Goal: Information Seeking & Learning: Learn about a topic

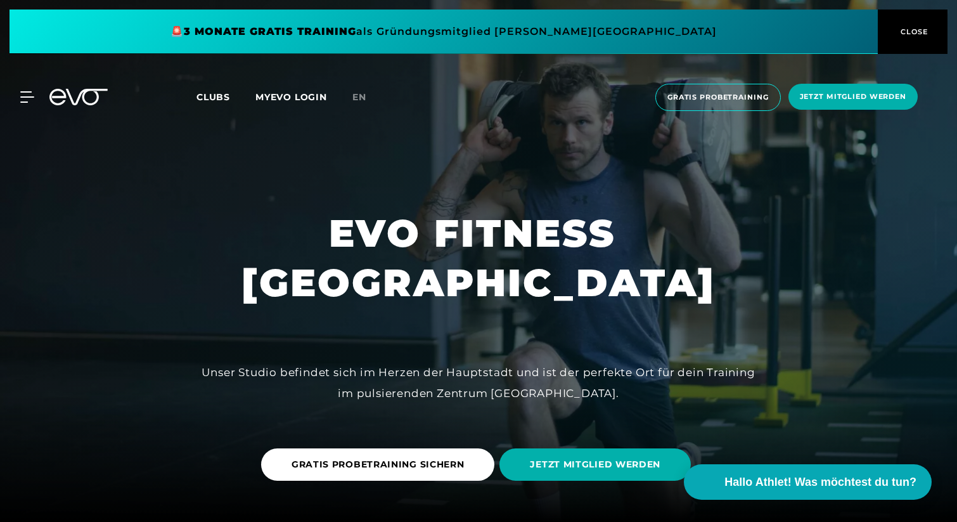
click at [920, 41] on button "CLOSE" at bounding box center [913, 32] width 70 height 44
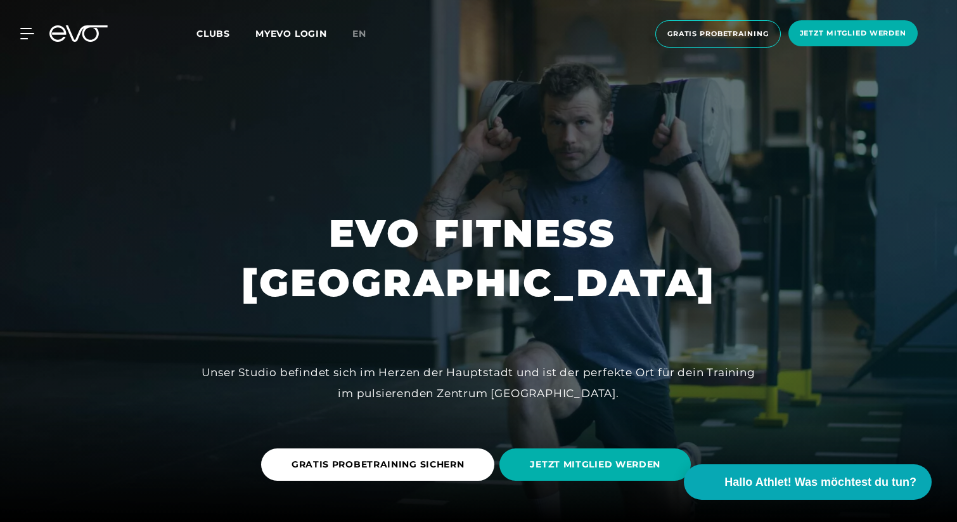
click at [349, 25] on div "MyEVO Login Über EVO Mitgliedschaften Probetraining TAGESPASS EVO Studios [GEOG…" at bounding box center [479, 34] width 952 height 48
click at [362, 36] on span "en" at bounding box center [359, 33] width 14 height 11
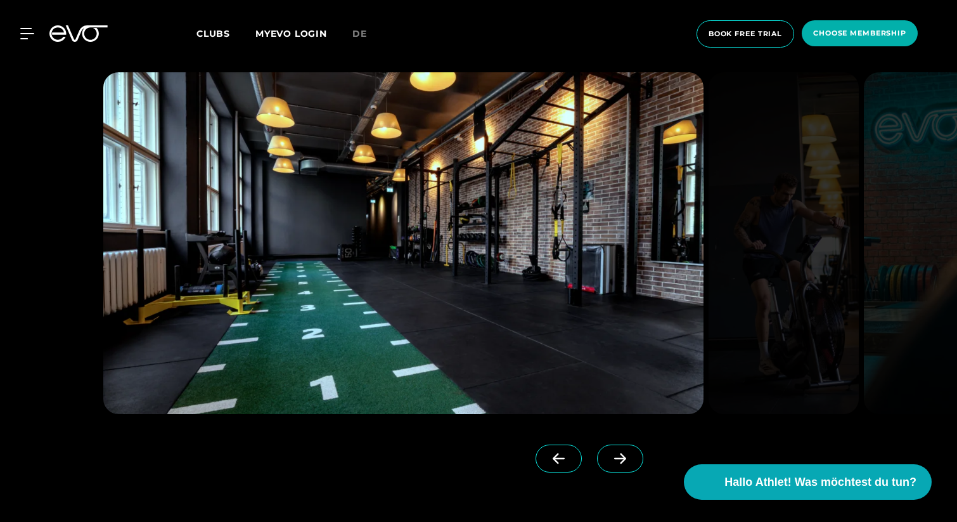
scroll to position [1201, 0]
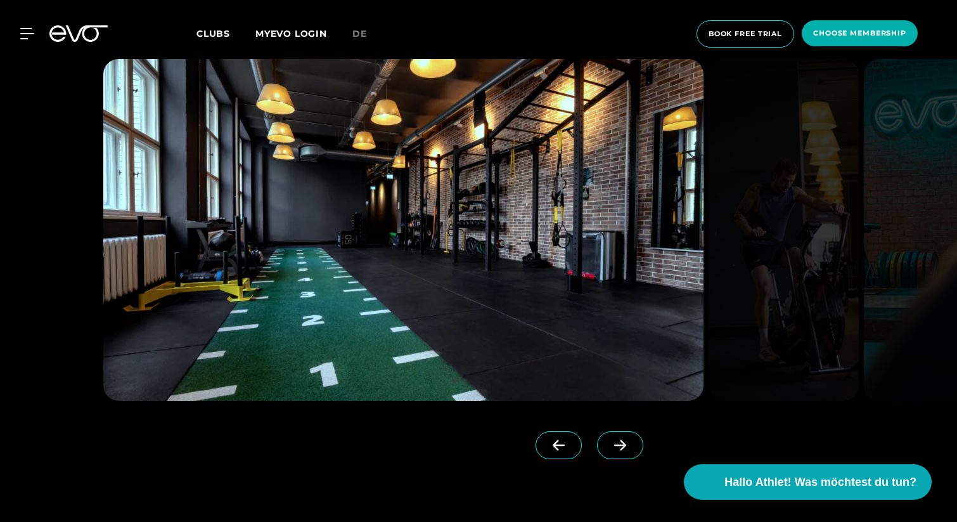
click at [614, 444] on icon at bounding box center [620, 445] width 12 height 11
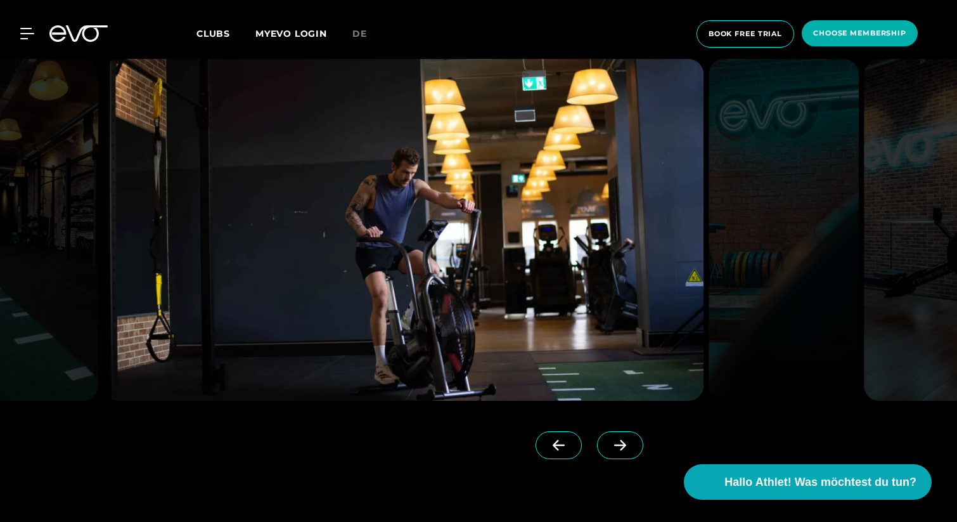
click at [614, 444] on icon at bounding box center [620, 445] width 12 height 11
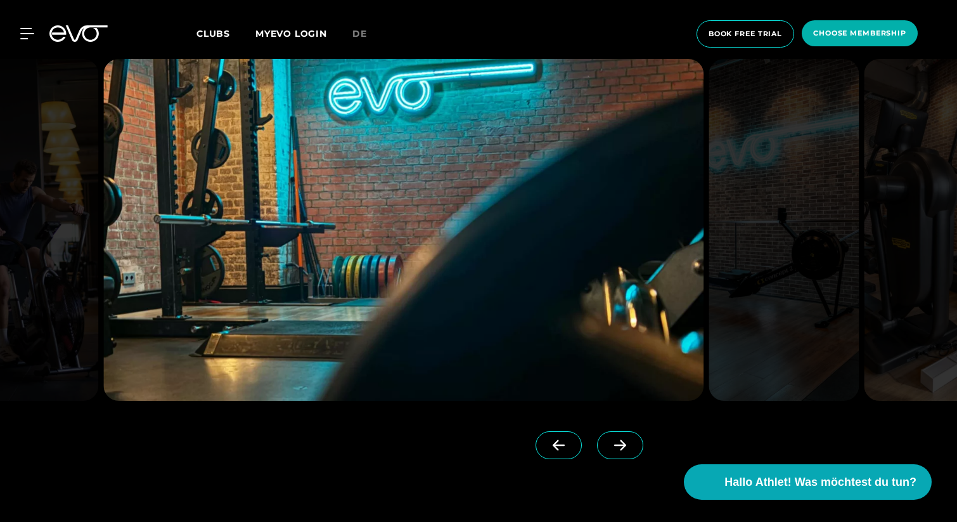
click at [614, 444] on icon at bounding box center [620, 445] width 12 height 11
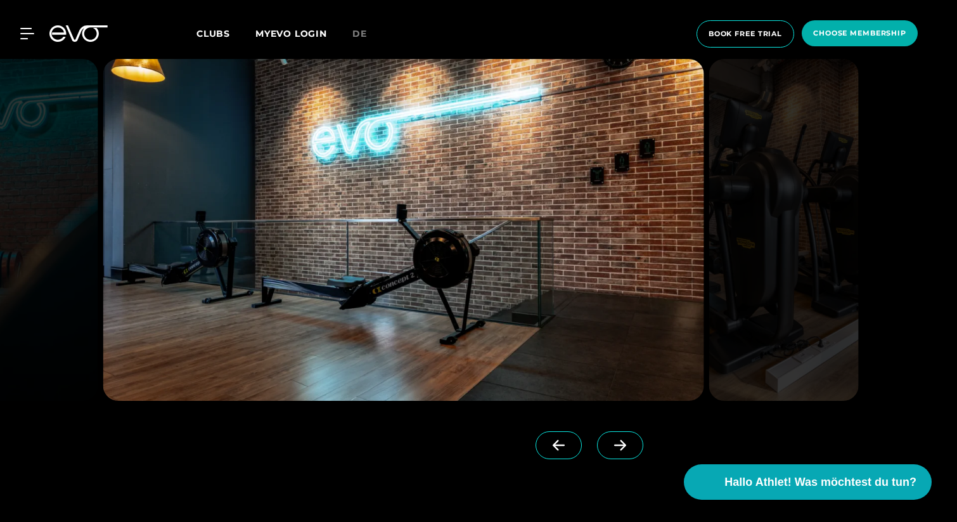
click at [614, 444] on icon at bounding box center [620, 445] width 12 height 11
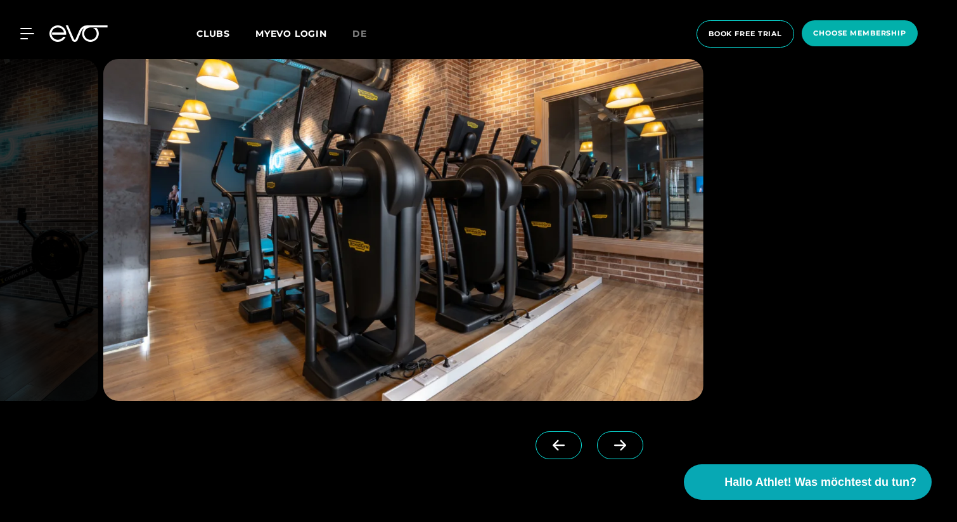
click at [614, 444] on icon at bounding box center [620, 445] width 12 height 11
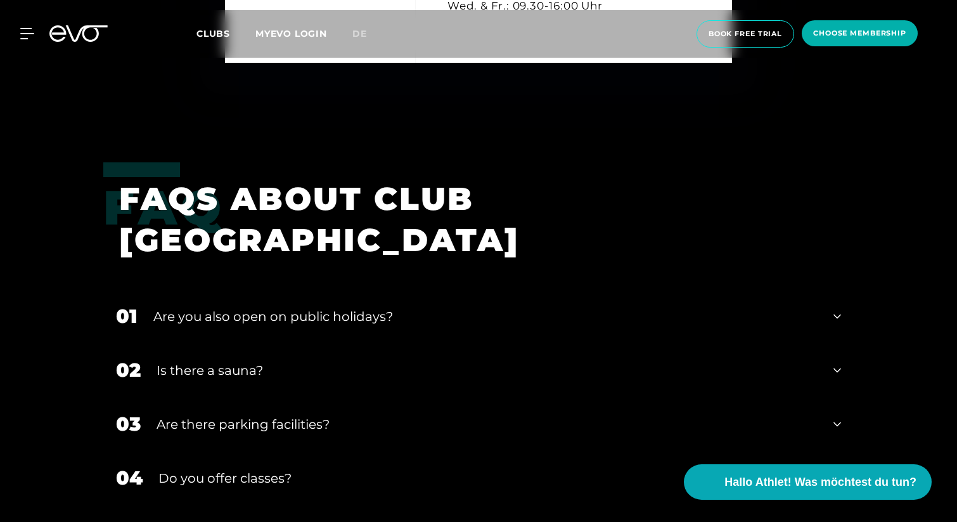
scroll to position [4334, 0]
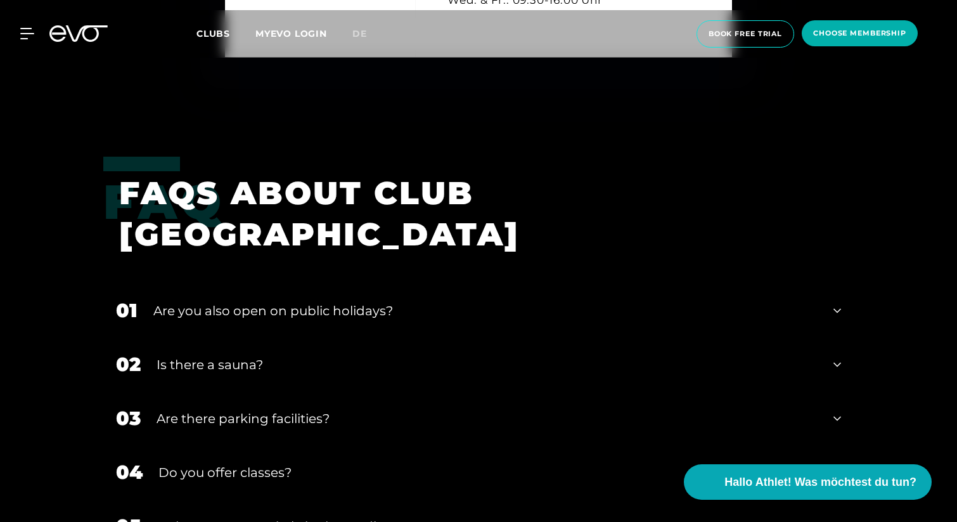
click at [375, 301] on div "Are you also open on public holidays?" at bounding box center [485, 310] width 664 height 19
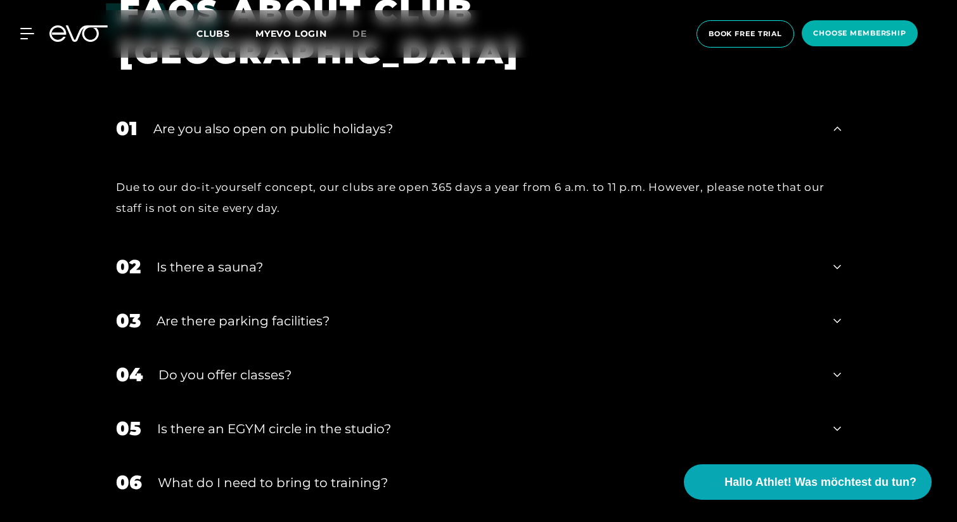
scroll to position [4558, 0]
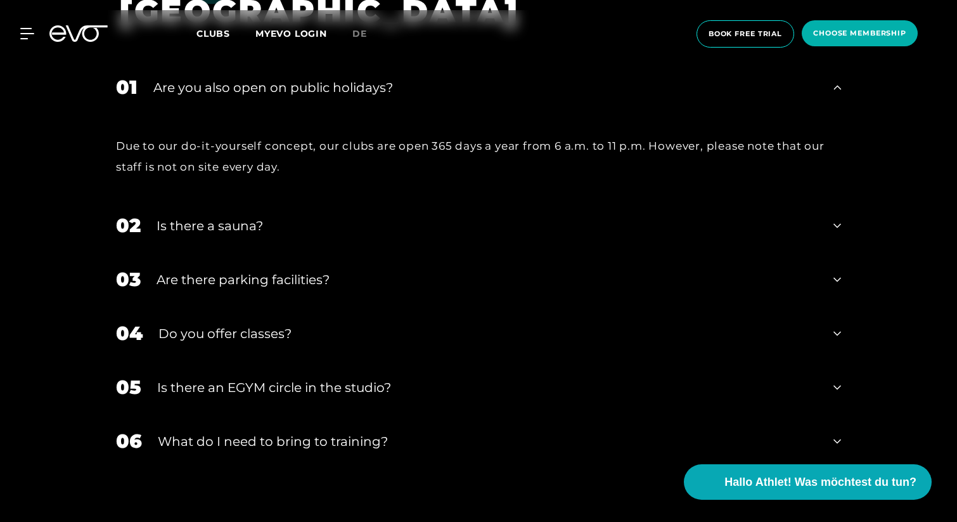
click at [229, 216] on div "Is there a sauna?" at bounding box center [487, 225] width 661 height 19
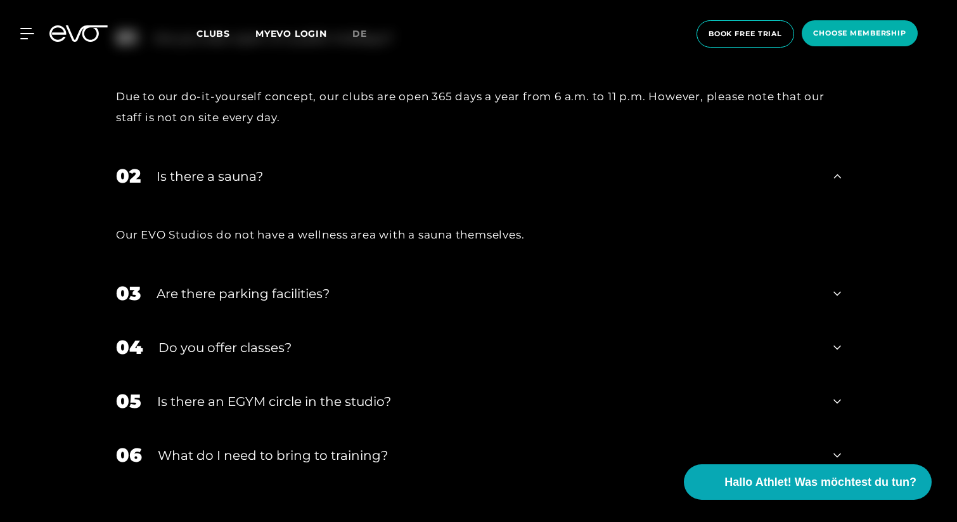
scroll to position [4628, 0]
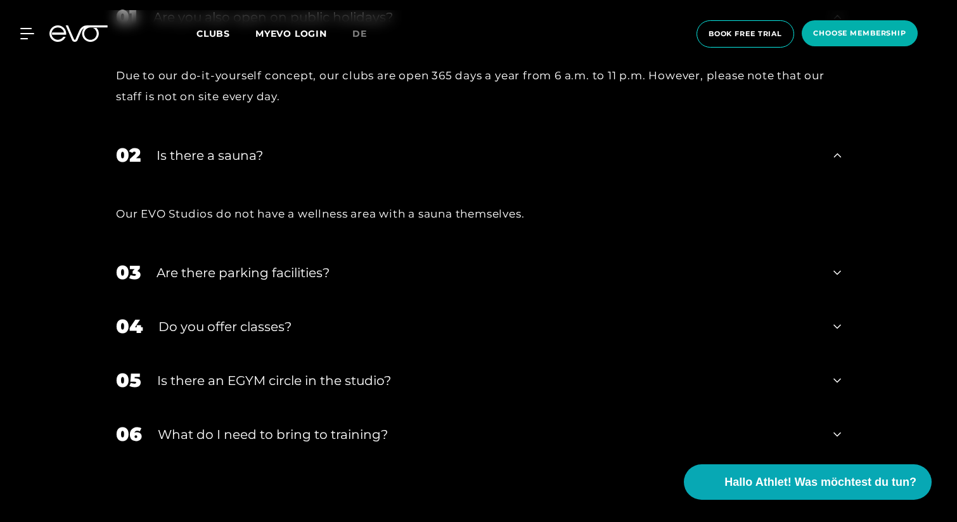
click at [295, 263] on div "Are there parking facilities?" at bounding box center [487, 272] width 661 height 19
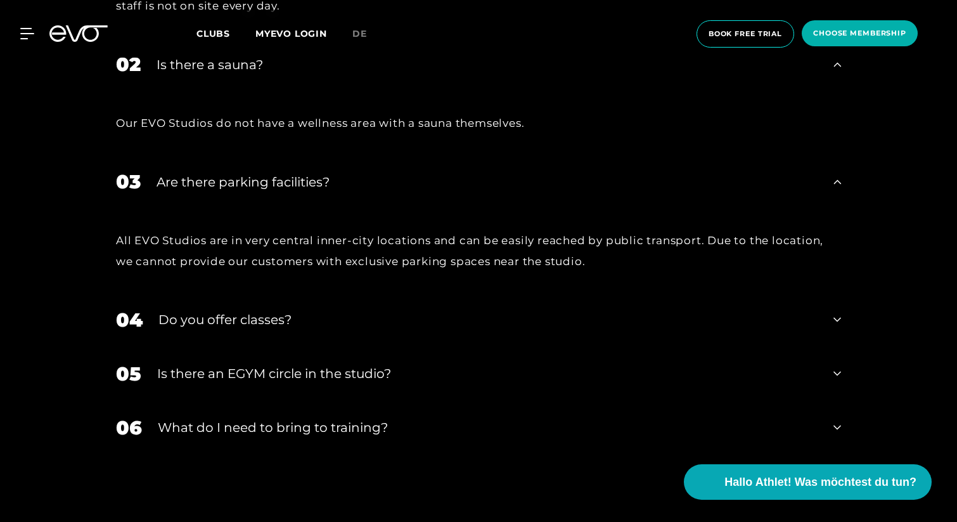
scroll to position [4720, 0]
click at [235, 308] on div "Do you offer classes?" at bounding box center [487, 317] width 659 height 19
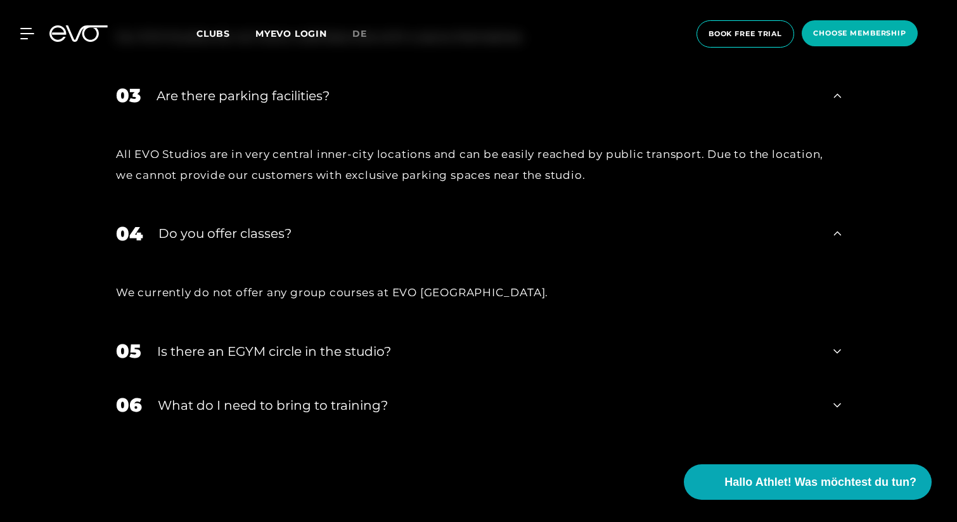
scroll to position [4805, 0]
click at [269, 341] on div "Is there an EGYM circle in the studio?" at bounding box center [487, 350] width 661 height 19
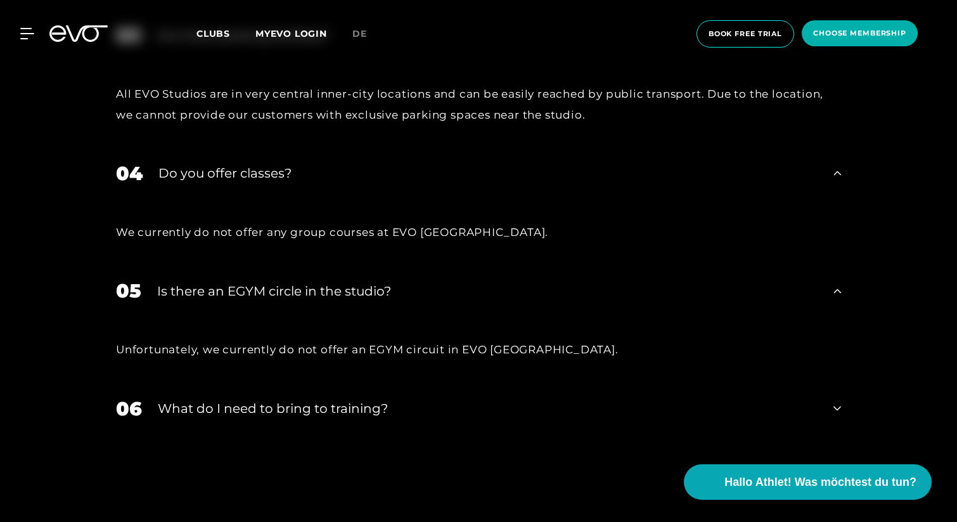
scroll to position [4866, 0]
click at [291, 398] on div "What do I need to bring to training?" at bounding box center [488, 407] width 660 height 19
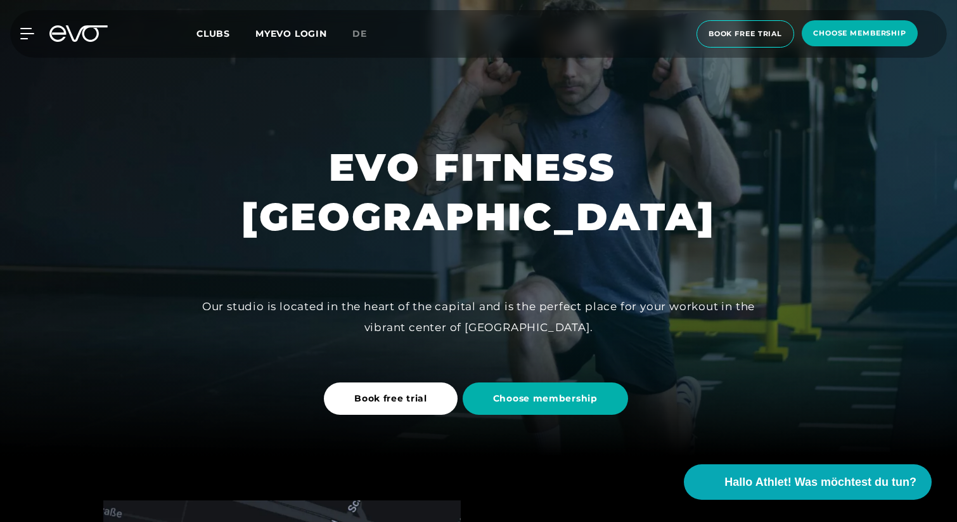
scroll to position [0, 0]
